Goal: Task Accomplishment & Management: Manage account settings

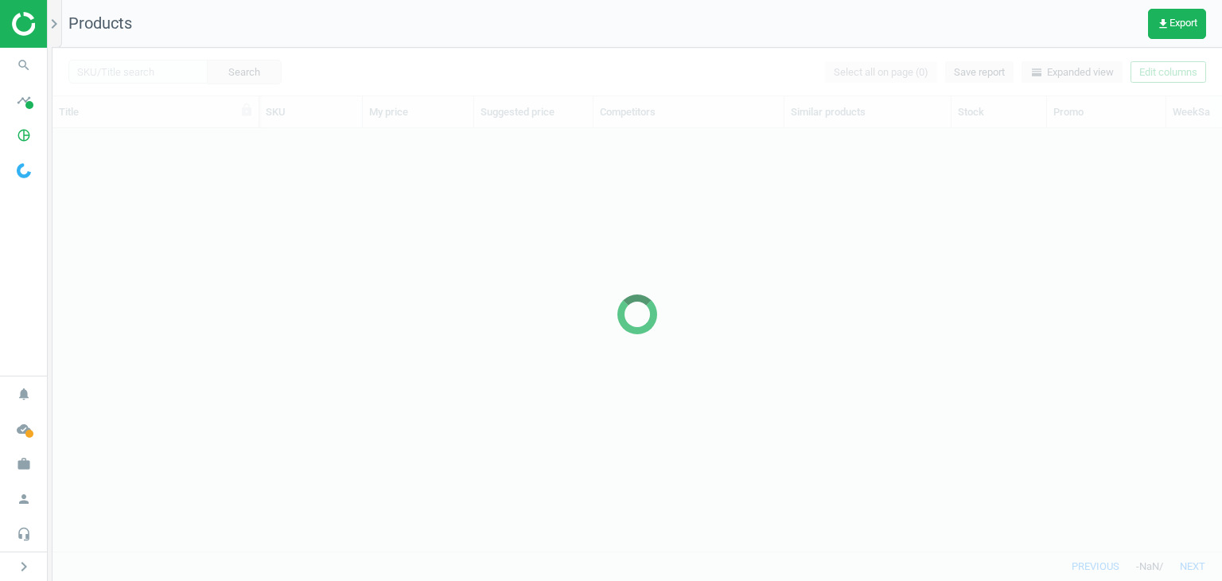
scroll to position [399, 1157]
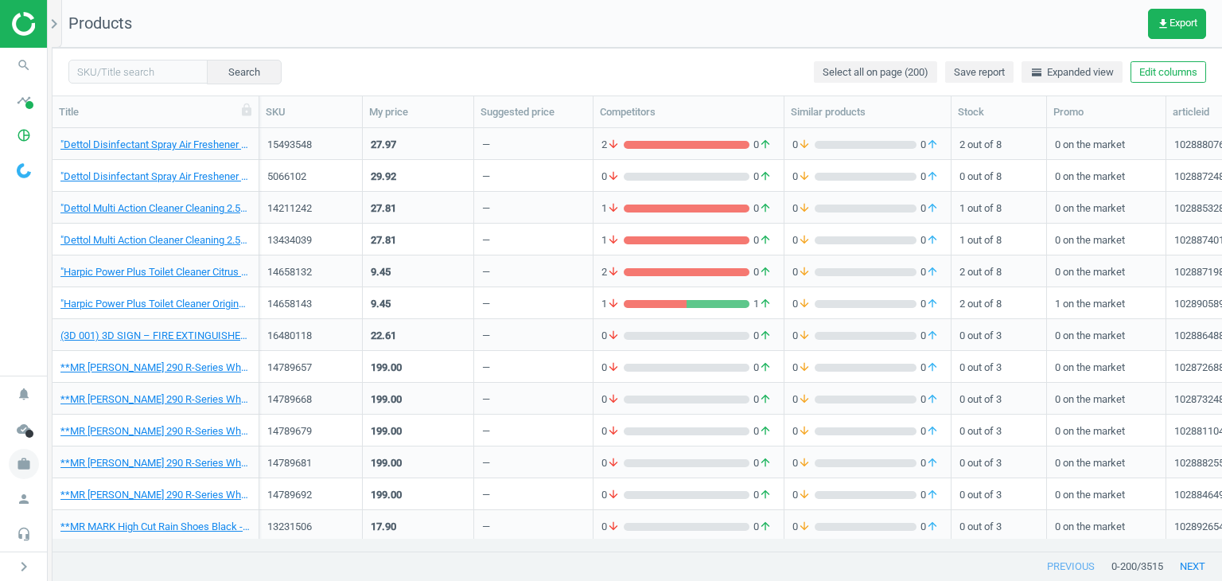
click at [29, 458] on icon "work" at bounding box center [24, 464] width 30 height 30
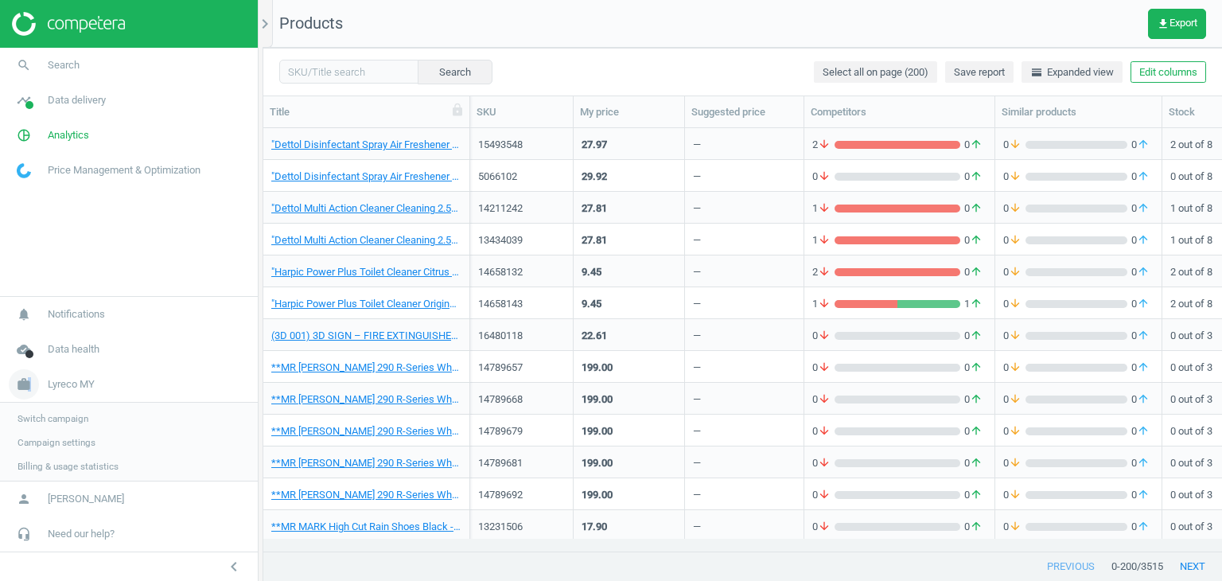
scroll to position [399, 947]
click at [68, 441] on span "Campaign settings" at bounding box center [57, 441] width 78 height 13
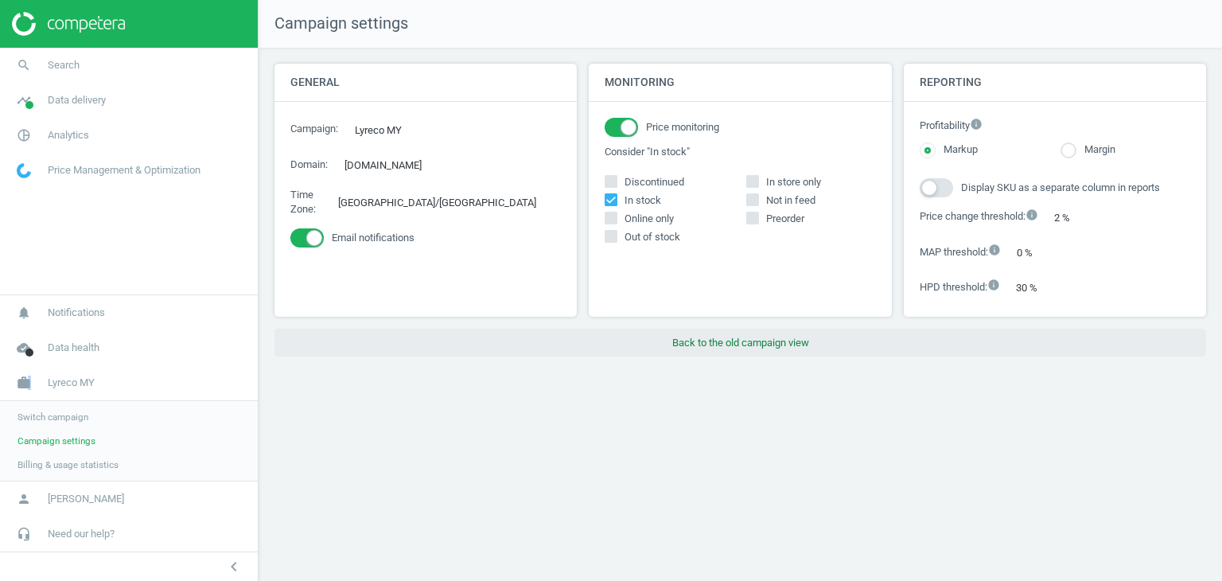
click at [679, 347] on button "Back to the old campaign view" at bounding box center [741, 343] width 932 height 29
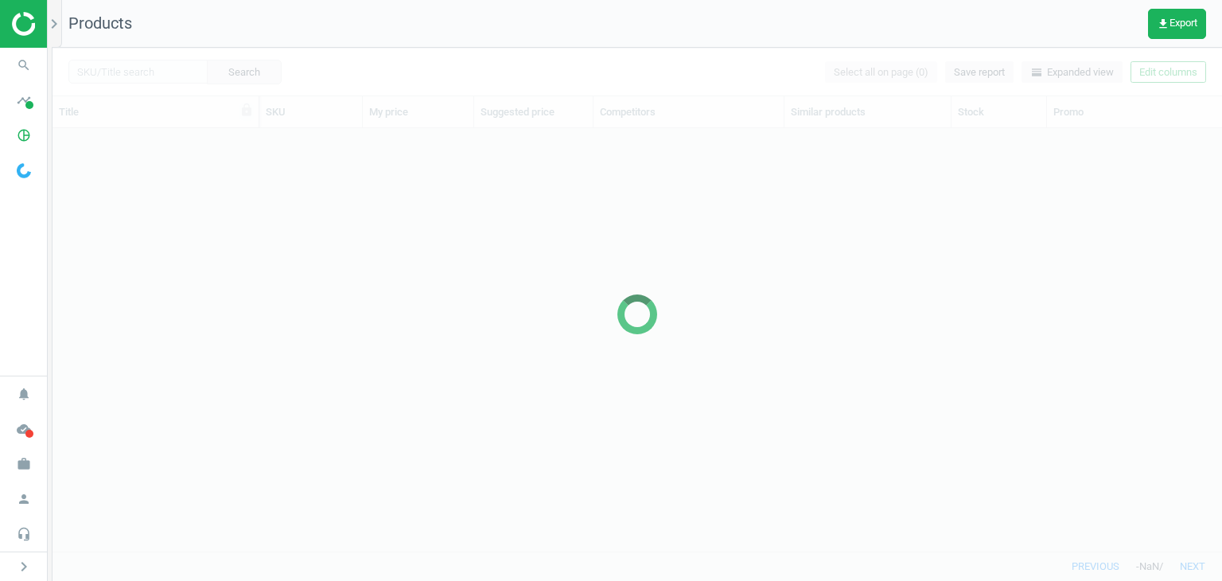
scroll to position [399, 1157]
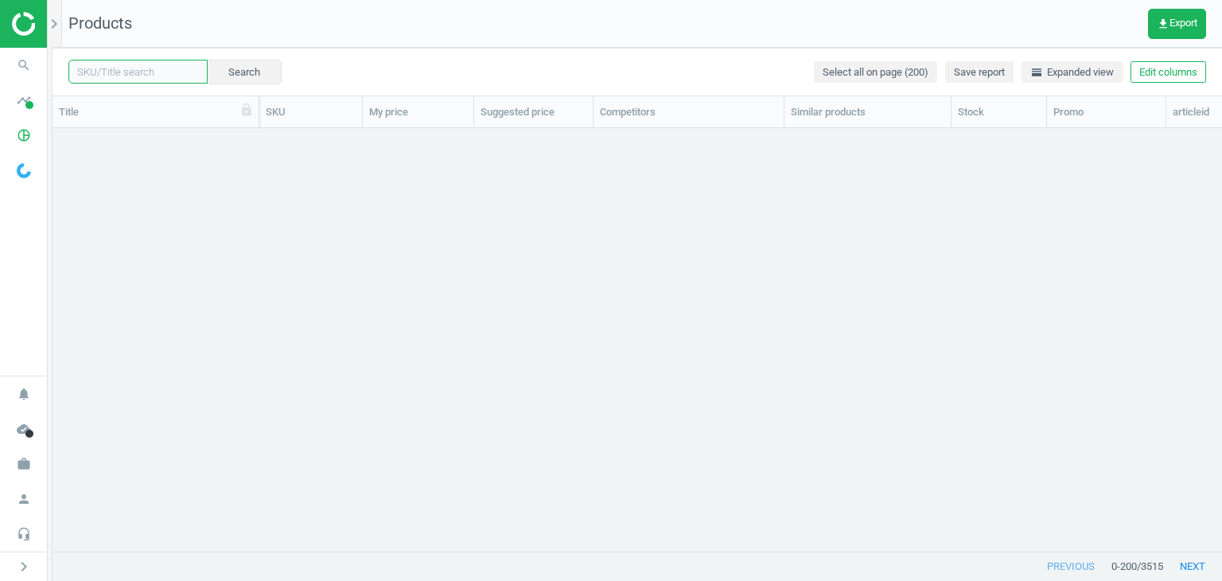
click at [124, 80] on input "text" at bounding box center [137, 72] width 139 height 24
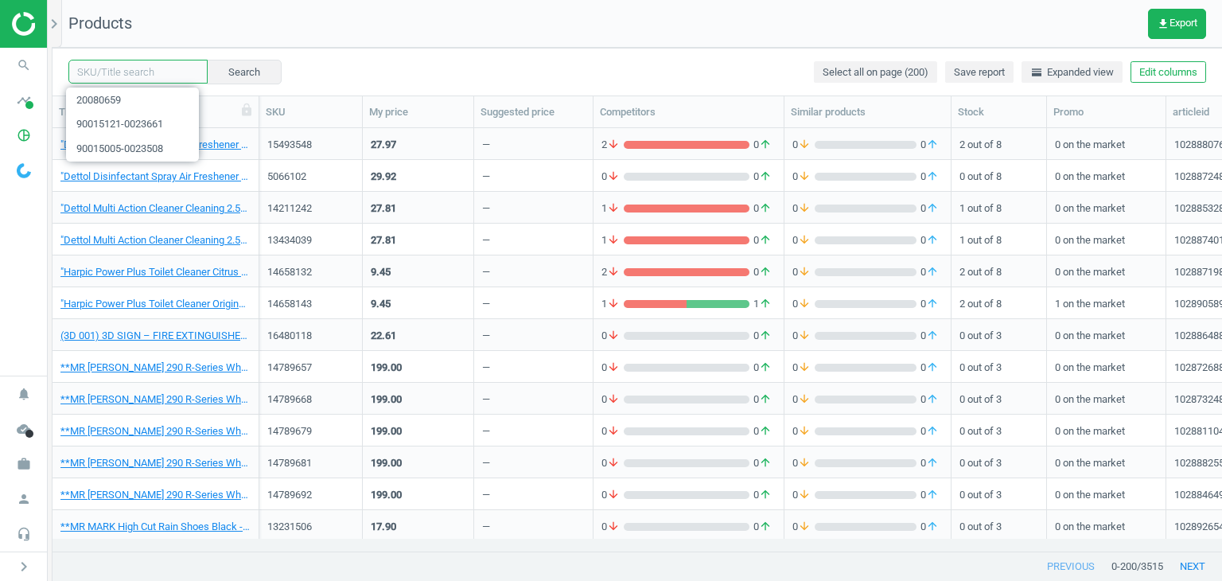
paste input "1263755"
type input "1263755"
click at [249, 73] on button "Search" at bounding box center [243, 72] width 75 height 24
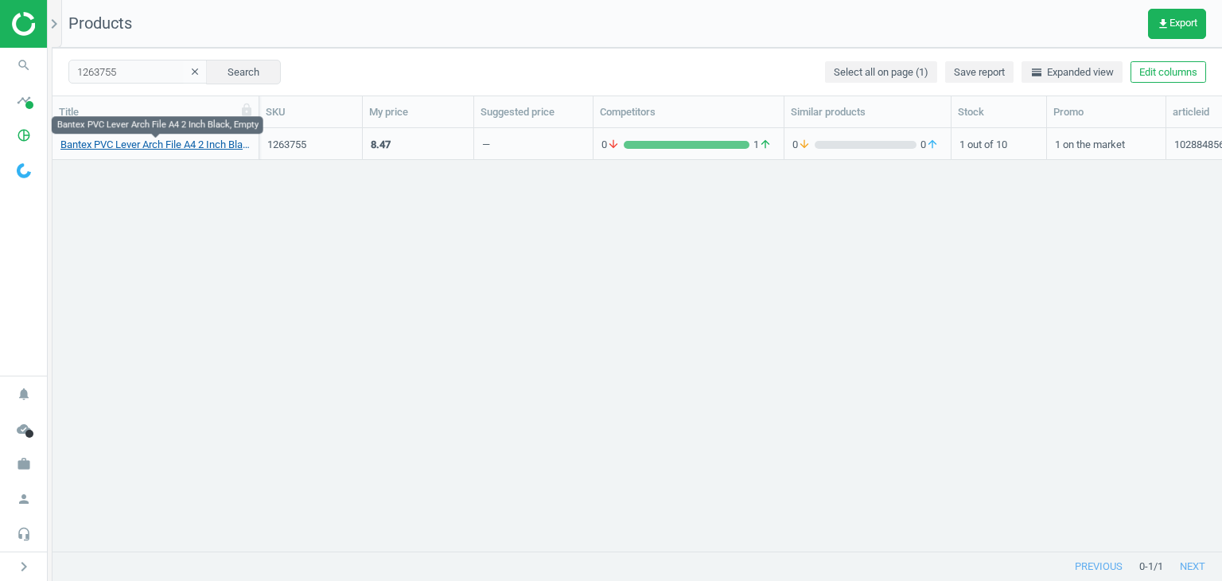
click at [133, 149] on link "Bantex PVC Lever Arch File A4 2 Inch Black, Empty" at bounding box center [155, 145] width 190 height 14
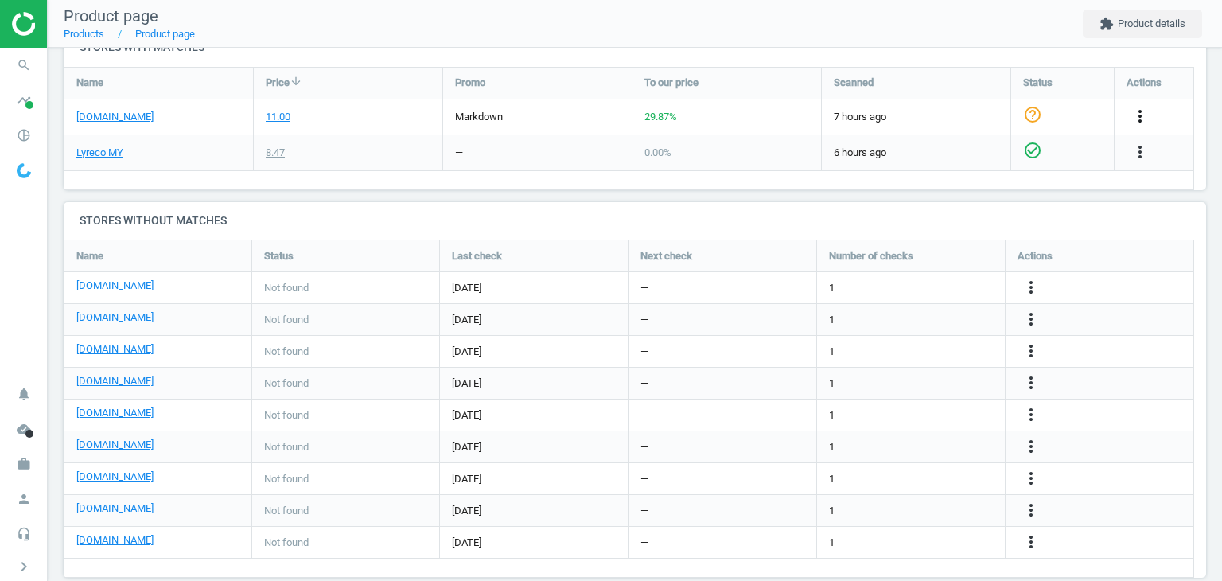
click at [1144, 116] on icon "more_vert" at bounding box center [1140, 116] width 19 height 19
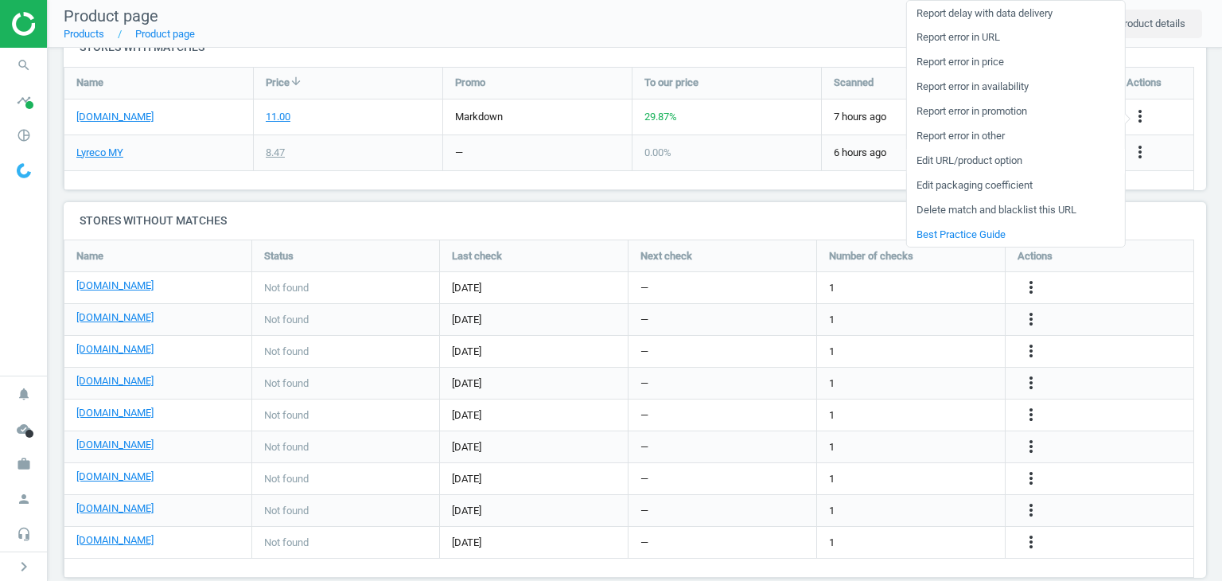
click at [958, 162] on link "Edit URL/product option" at bounding box center [1015, 161] width 218 height 25
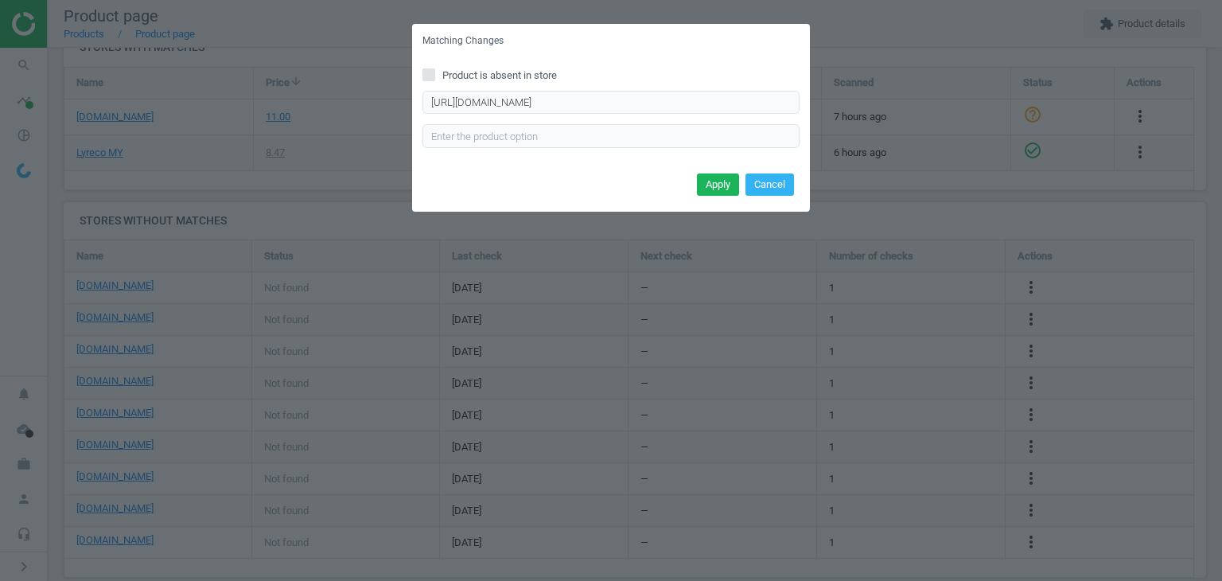
click at [528, 75] on span "Product is absent in store" at bounding box center [499, 75] width 121 height 14
click at [435, 75] on input "Product is absent in store" at bounding box center [429, 74] width 10 height 10
checkbox input "true"
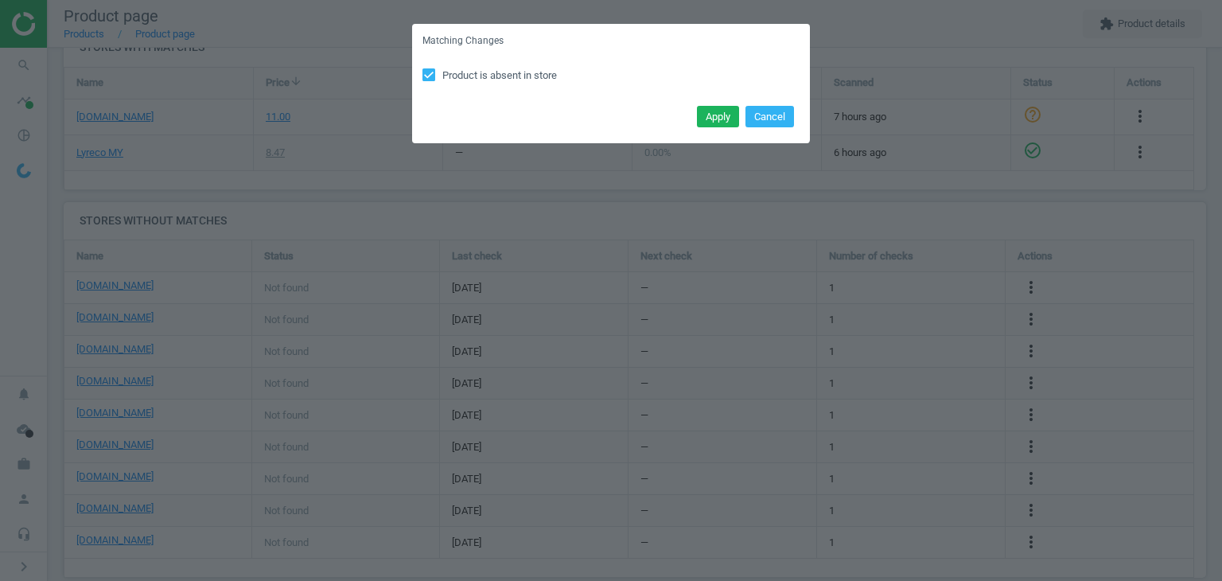
click at [741, 106] on div "Apply Cancel" at bounding box center [611, 122] width 398 height 43
click at [735, 110] on button "Apply" at bounding box center [718, 117] width 42 height 22
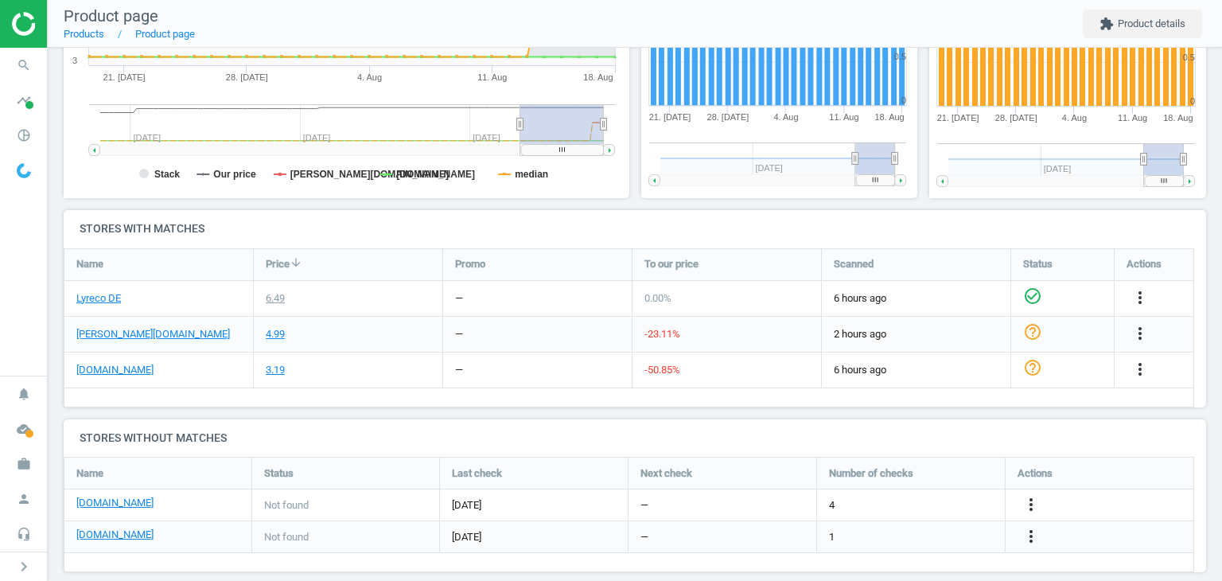
scroll to position [395, 0]
